Goal: Navigation & Orientation: Go to known website

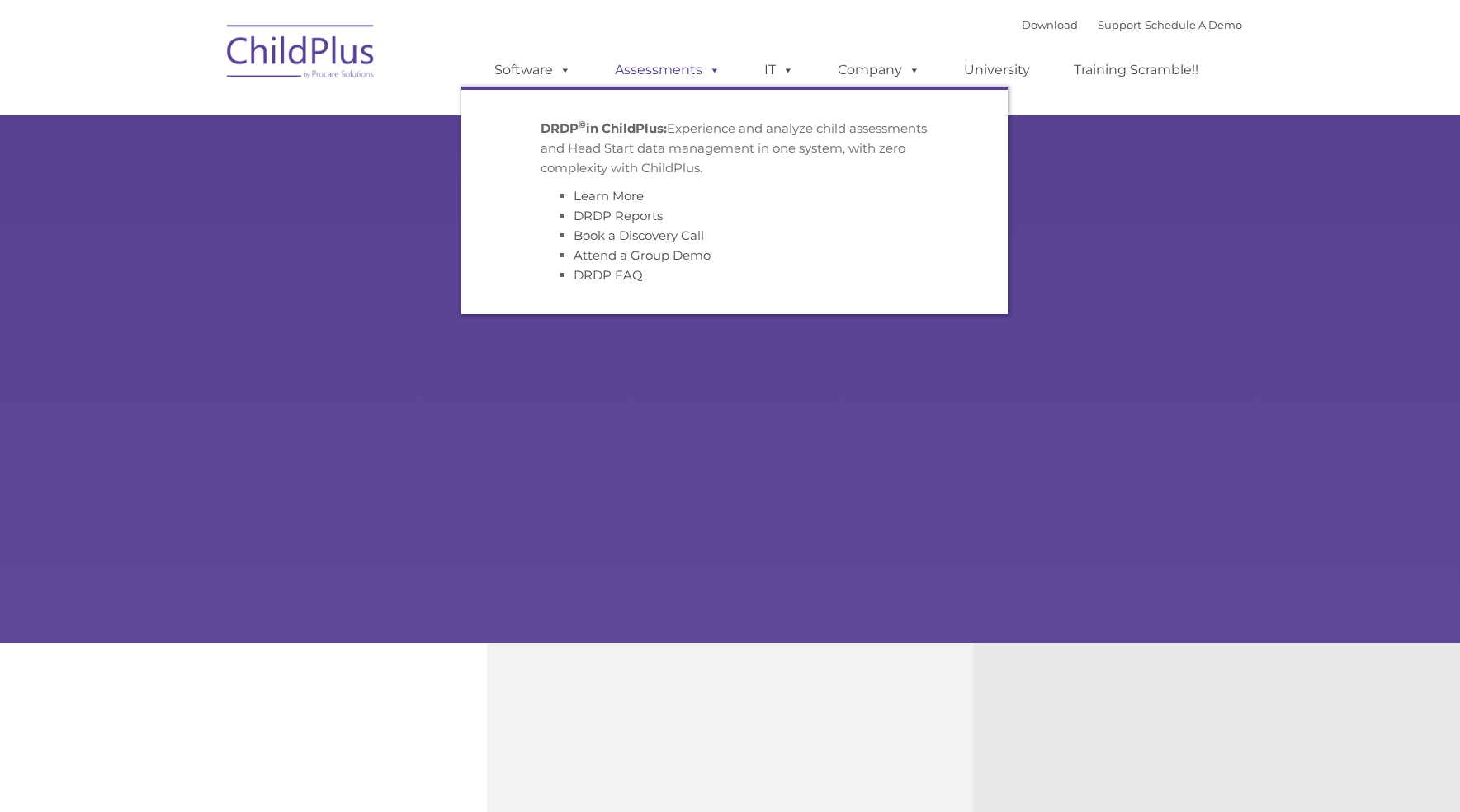
type input ""
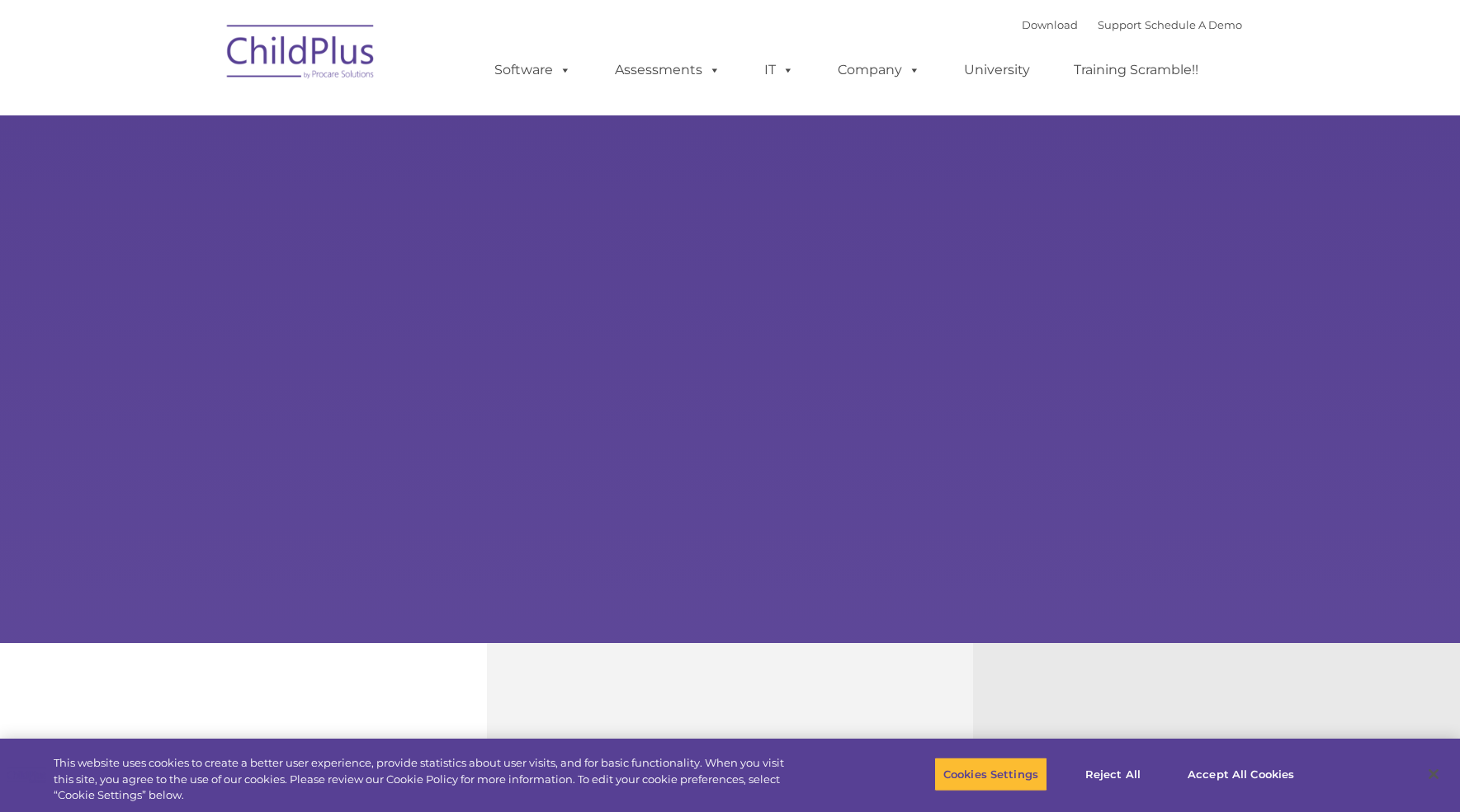
select select "MEDIUM"
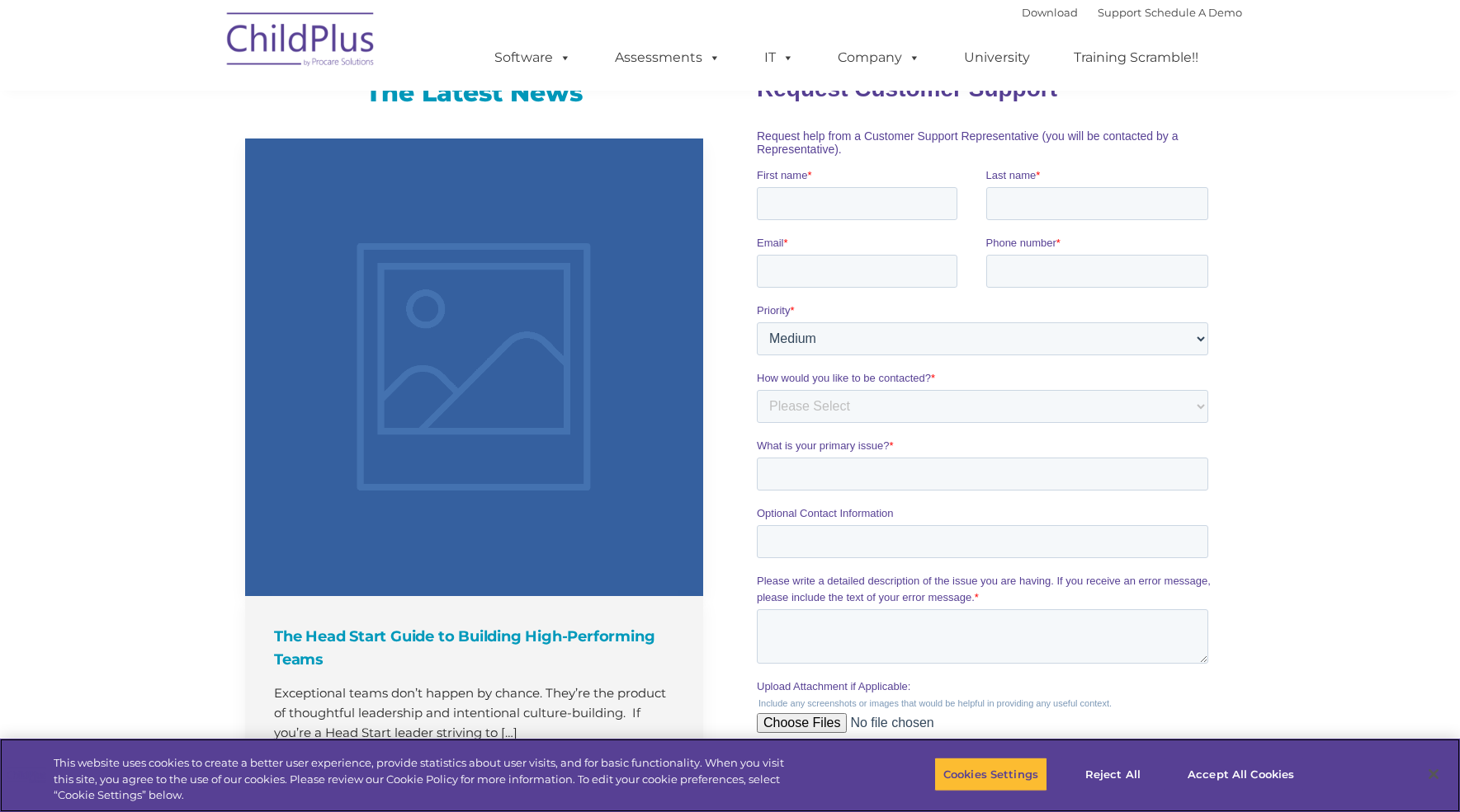
scroll to position [1251, 0]
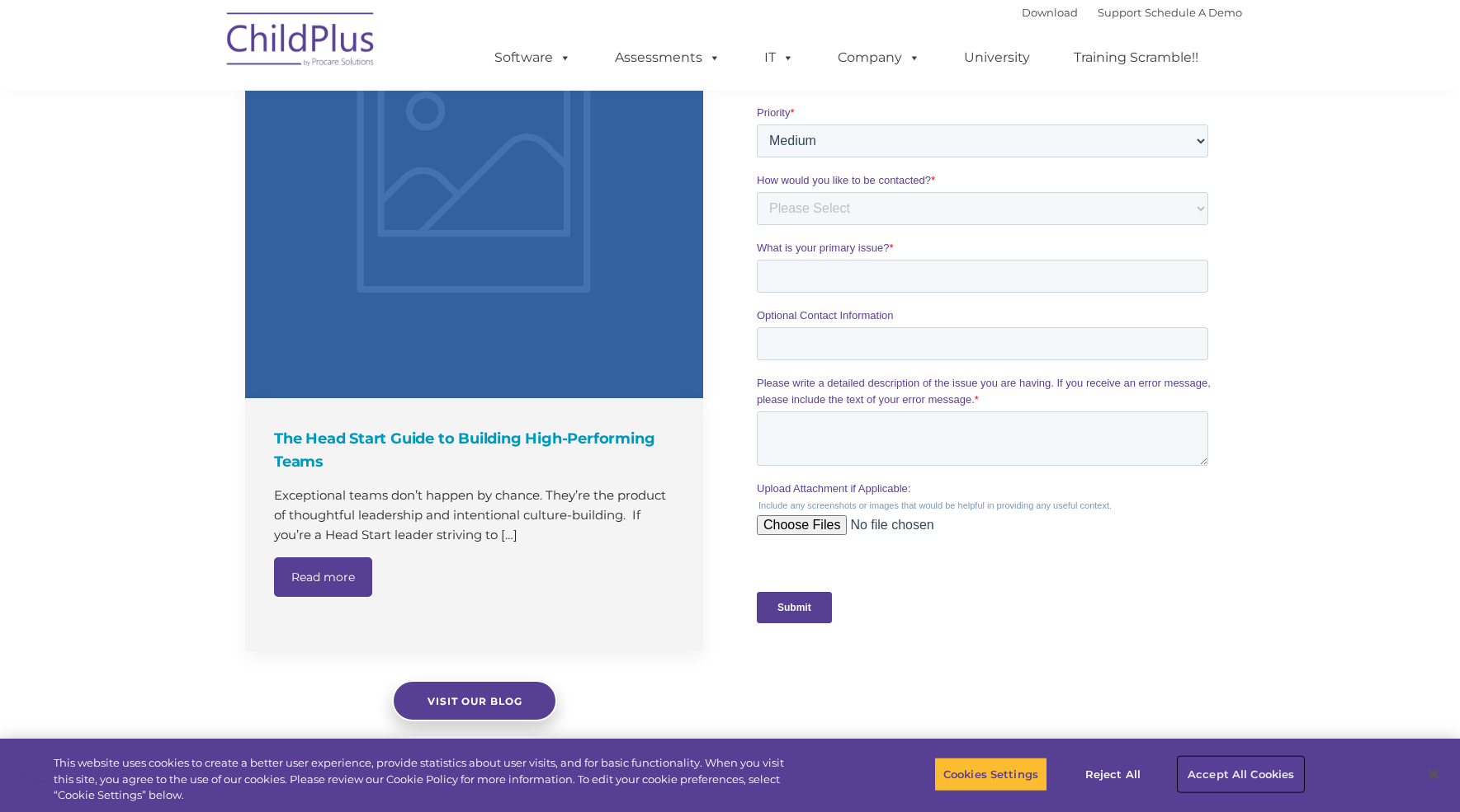
click at [1241, 776] on button "Accept All Cookies" at bounding box center [1241, 774] width 124 height 35
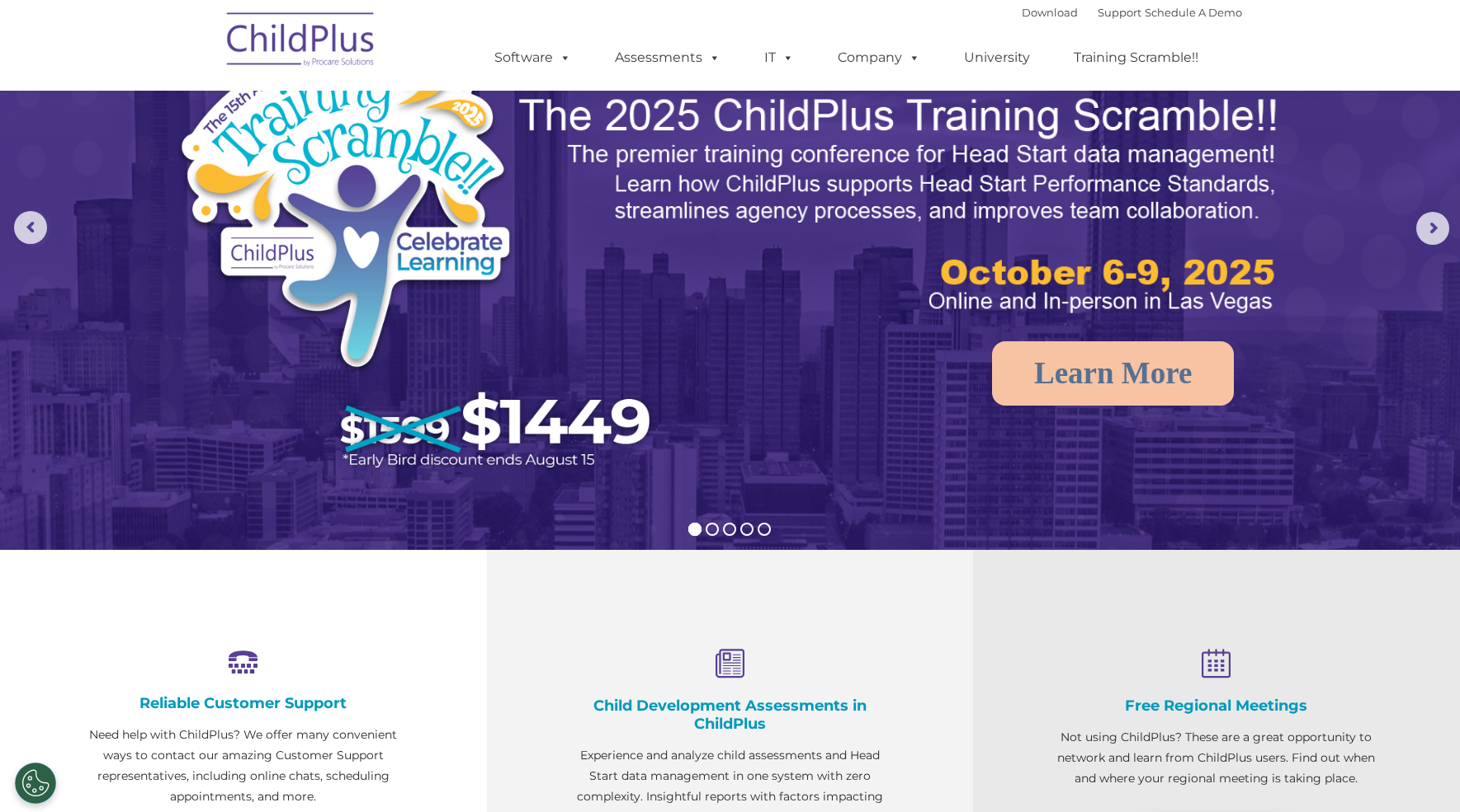
scroll to position [0, 0]
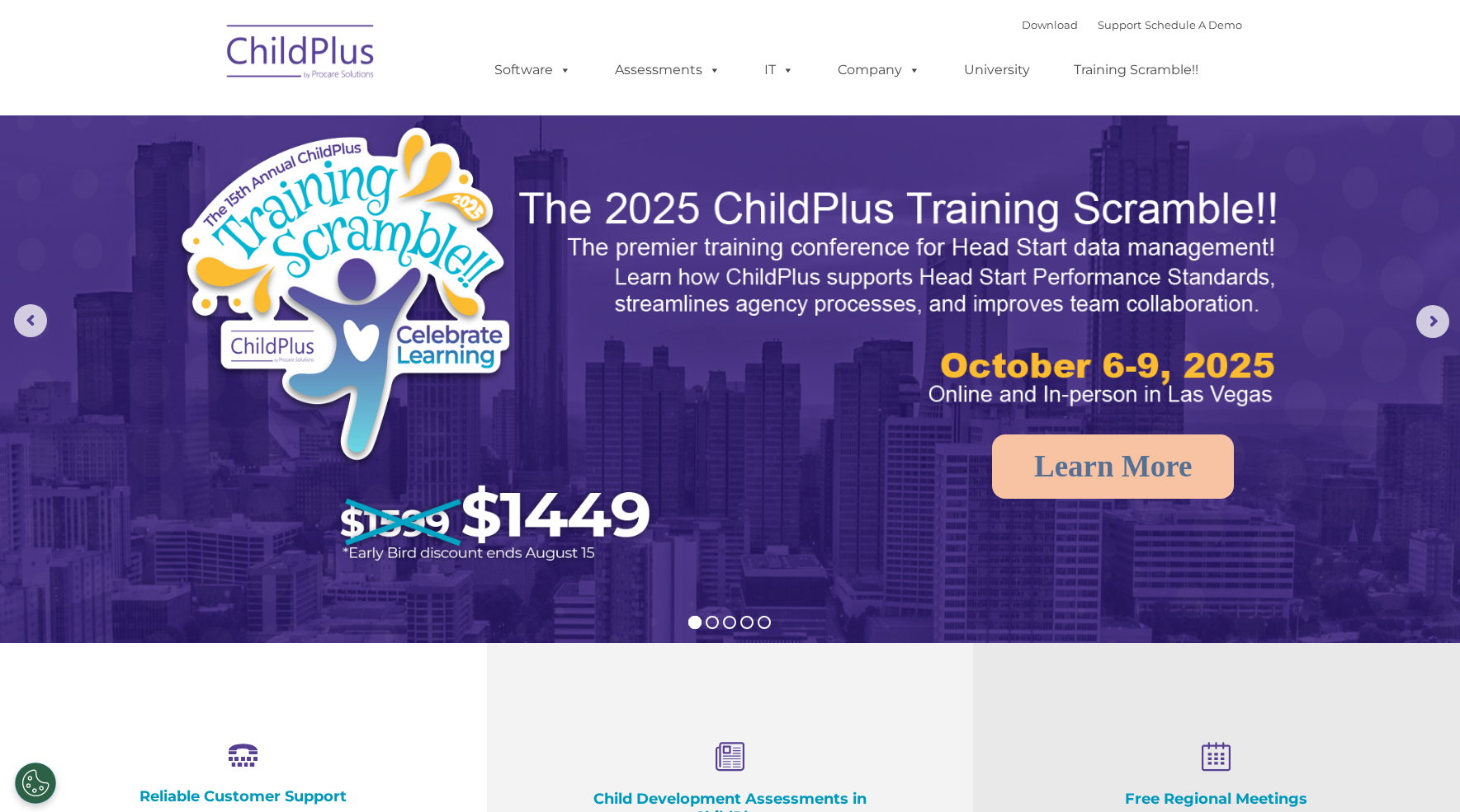
click at [318, 43] on img at bounding box center [302, 54] width 165 height 82
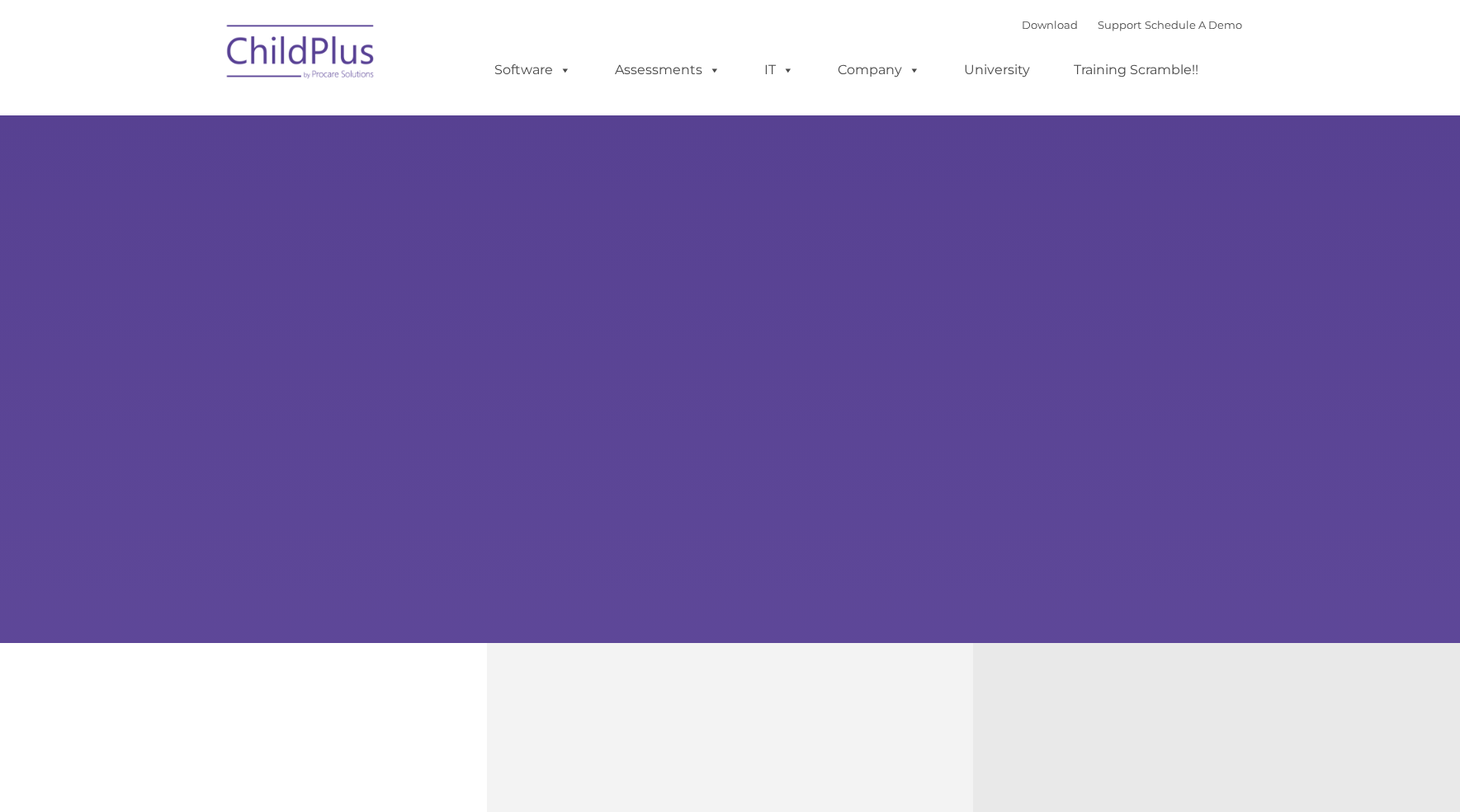
type input ""
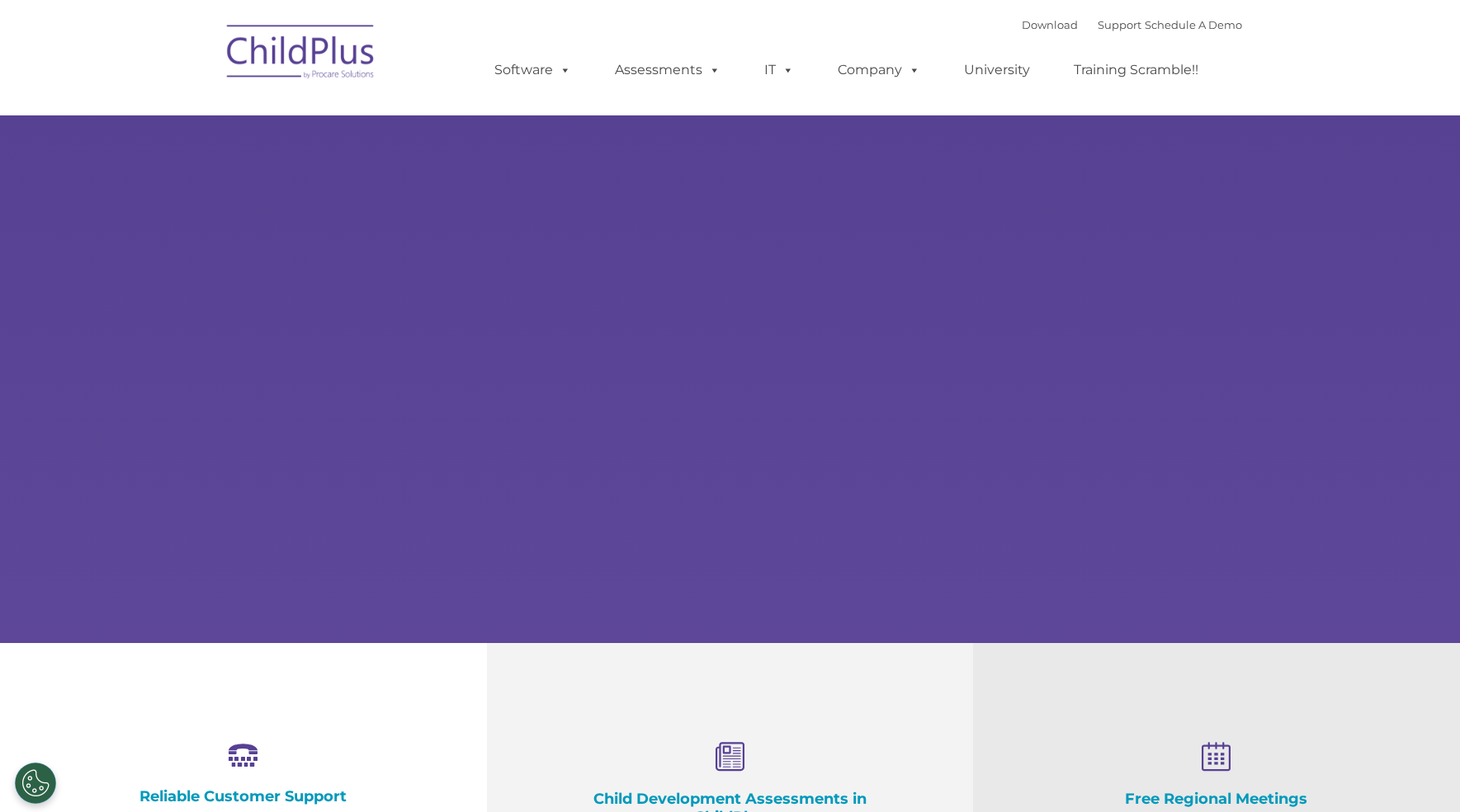
select select "MEDIUM"
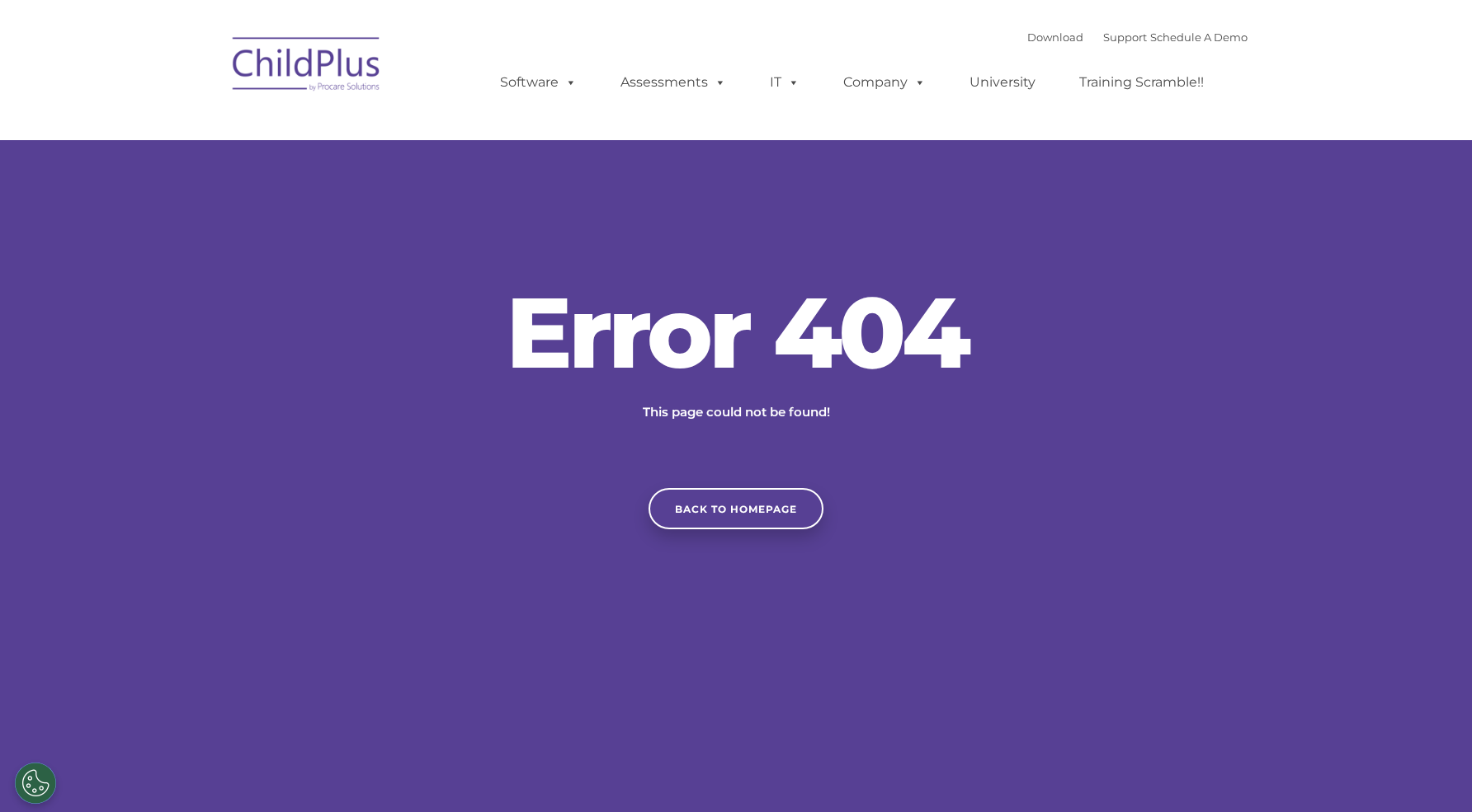
type input ""
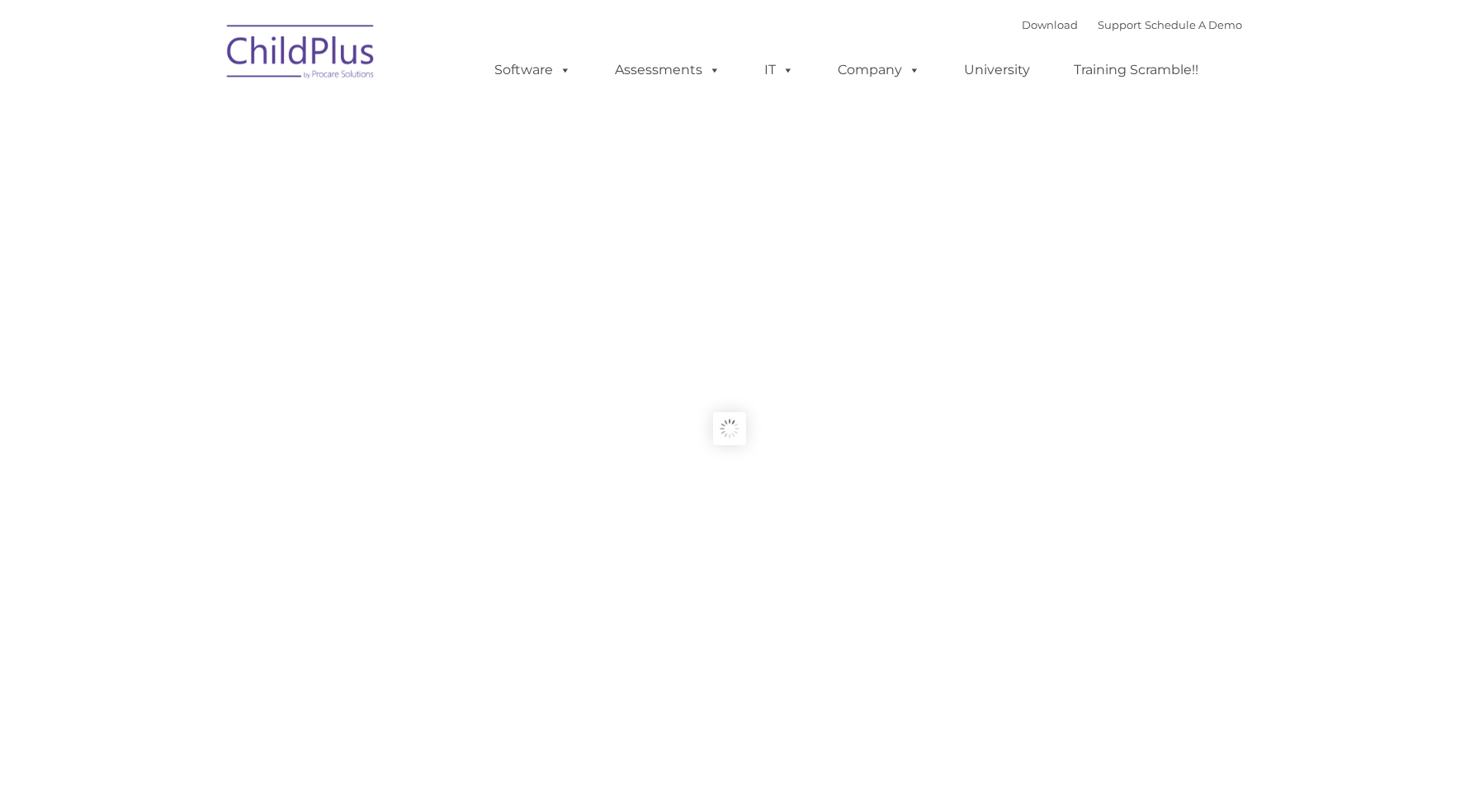
type input ""
